Goal: Task Accomplishment & Management: Manage account settings

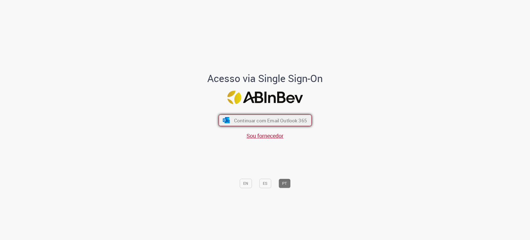
click at [262, 119] on span "Continuar com Email Outlook 365" at bounding box center [270, 120] width 73 height 6
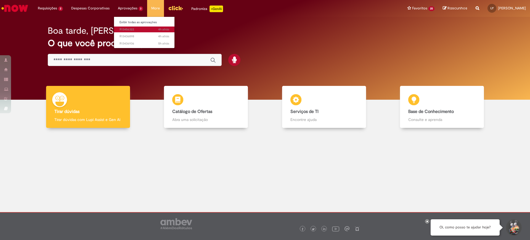
click at [131, 28] on span "4h atrás 4 horas atrás R13456322" at bounding box center [145, 29] width 50 height 4
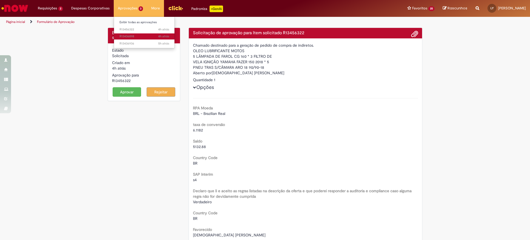
click at [133, 33] on link "4h atrás 4 horas atrás R13436898" at bounding box center [144, 36] width 61 height 6
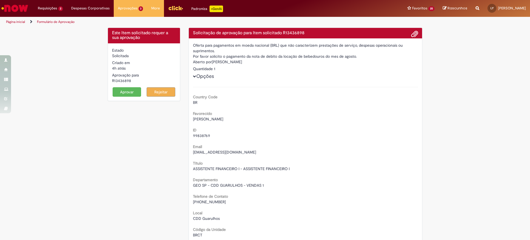
click at [128, 90] on button "Aprovar" at bounding box center [127, 91] width 29 height 9
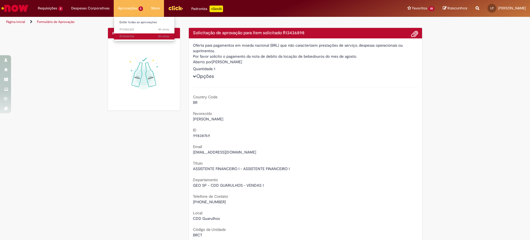
click at [138, 36] on span "5h atrás 5 horas atrás R13436936" at bounding box center [145, 36] width 50 height 4
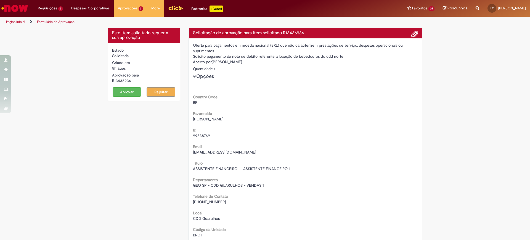
click at [126, 91] on button "Aprovar" at bounding box center [127, 91] width 29 height 9
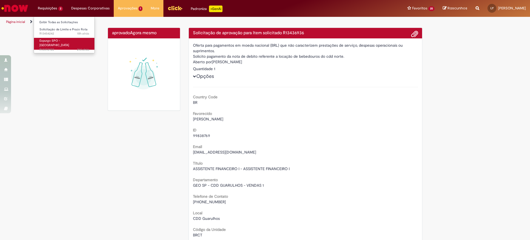
click at [51, 41] on span "Expurgo SPO - [GEOGRAPHIC_DATA]" at bounding box center [54, 43] width 30 height 9
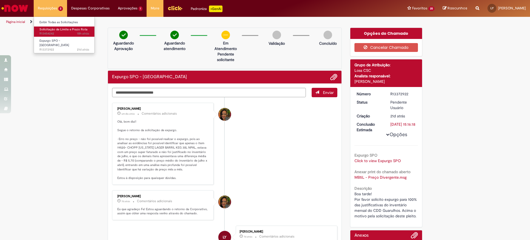
click at [60, 29] on span "Solicitação de Limite e Prazo Rota" at bounding box center [63, 29] width 48 height 4
